Goal: Book appointment/travel/reservation

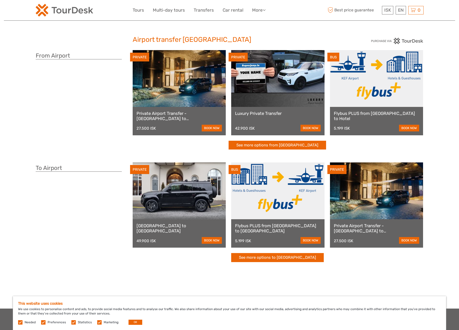
click at [365, 120] on div "Flybus PLUS from Keflavik Airport to Hotel 5.199 ISK book now" at bounding box center [376, 121] width 93 height 28
click at [401, 127] on link "book now" at bounding box center [409, 128] width 20 height 7
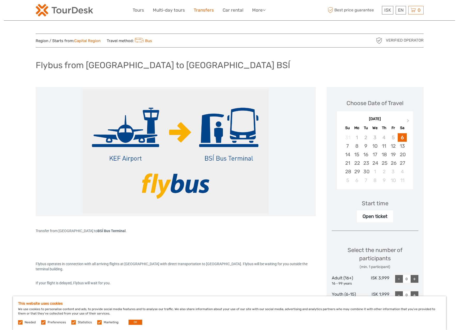
click at [202, 10] on link "Transfers" at bounding box center [204, 9] width 20 height 7
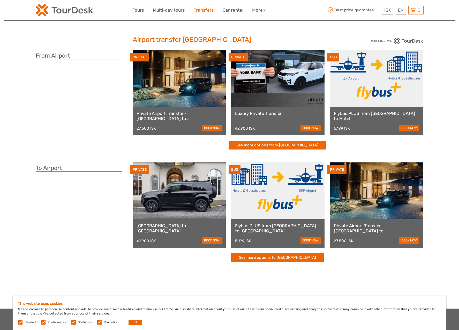
click at [202, 10] on link "Transfers" at bounding box center [204, 9] width 20 height 7
click at [297, 151] on div "PRIVATE Private Airport Transfer - Keflavík airport to Reykjavík 27.500 ISK boo…" at bounding box center [278, 102] width 291 height 105
click at [298, 145] on link "See more options from Keflavík airport" at bounding box center [276, 145] width 97 height 9
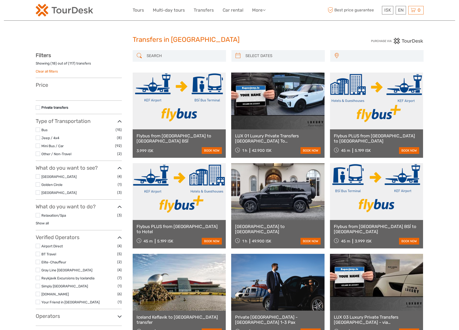
select select
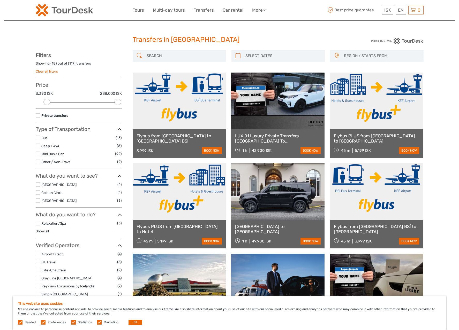
click at [173, 101] on link at bounding box center [179, 101] width 93 height 57
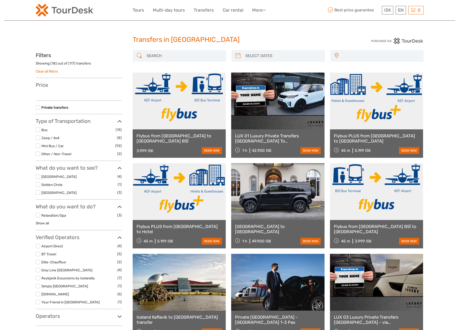
select select
